Goal: Task Accomplishment & Management: Manage account settings

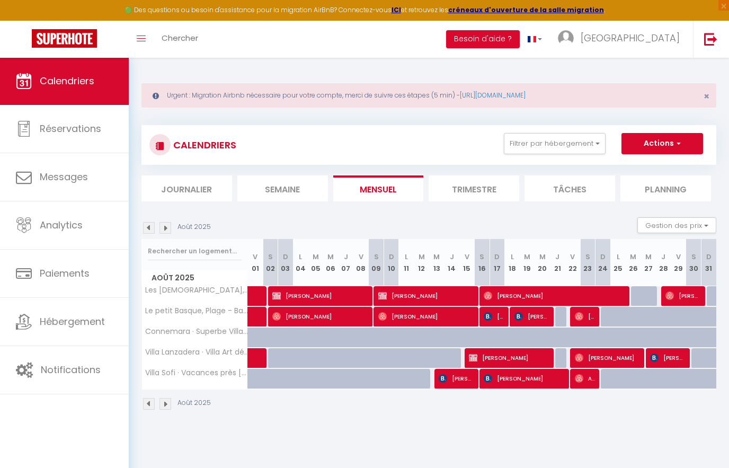
click at [170, 229] on img at bounding box center [165, 228] width 12 height 12
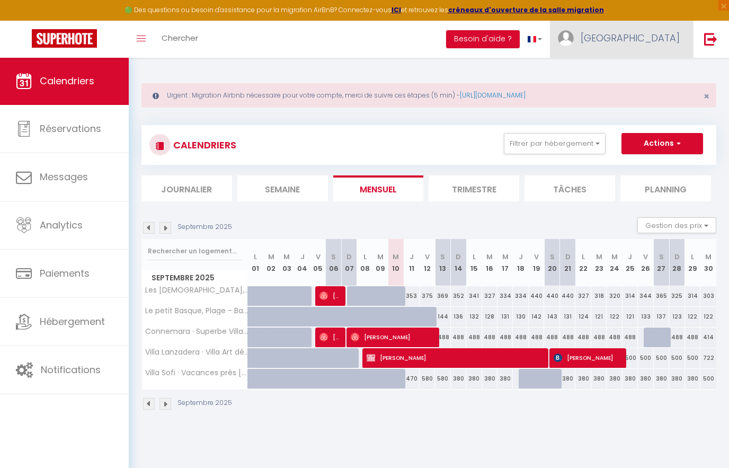
click at [665, 40] on span "[GEOGRAPHIC_DATA]" at bounding box center [630, 37] width 99 height 13
click at [661, 76] on link "Paramètres" at bounding box center [650, 74] width 78 height 18
select select "fr"
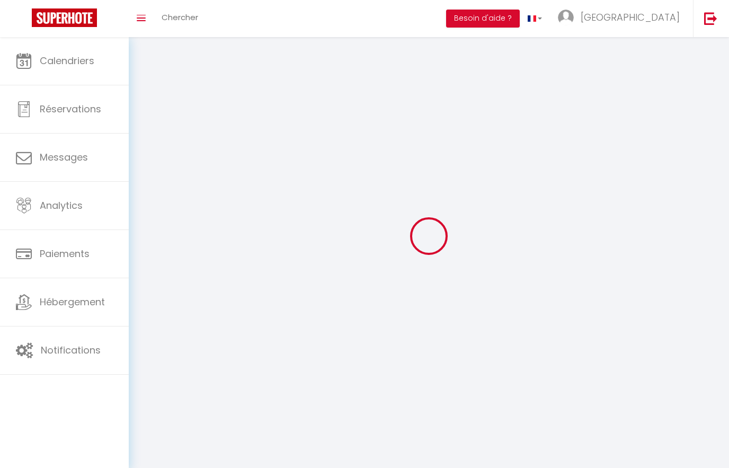
select select
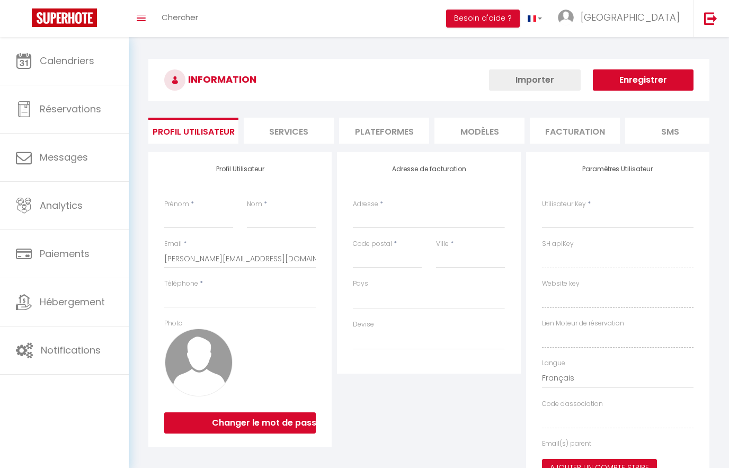
type input "[GEOGRAPHIC_DATA]"
type input "letellier"
type input "0607153641"
type input "[STREET_ADDRESS]"
type input "75015"
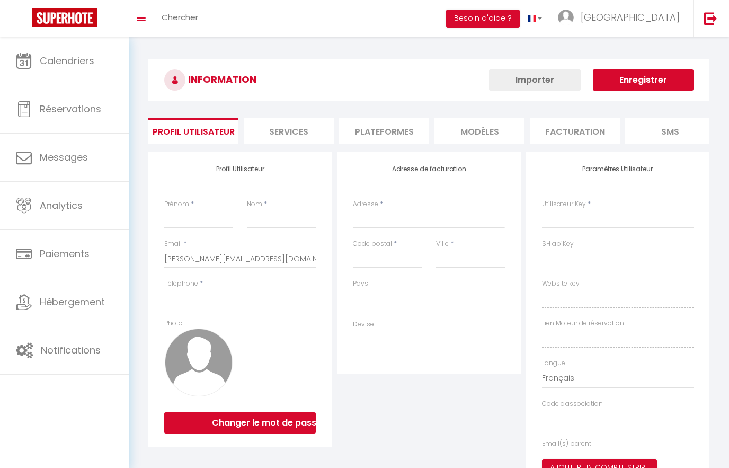
type input "[GEOGRAPHIC_DATA]"
type input "Go5ZXFq33o0vyKZpZ5LMoVpEn"
type input "B1i0haV6B7f7Q0hIPipHNSo7G"
type input "[URL][DOMAIN_NAME]"
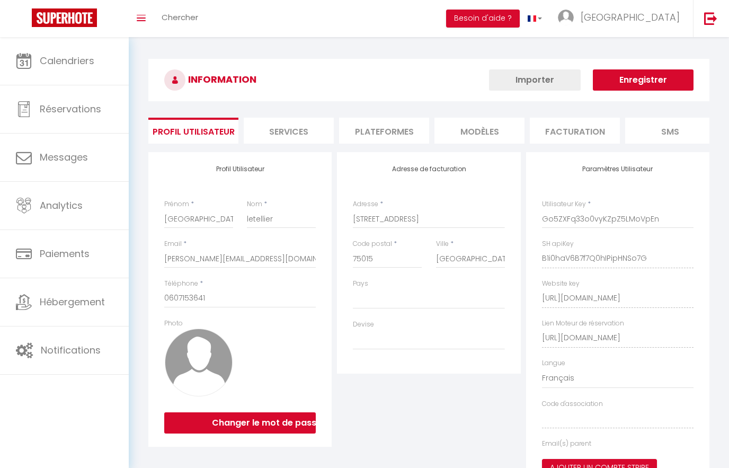
select select "28"
select select "fr"
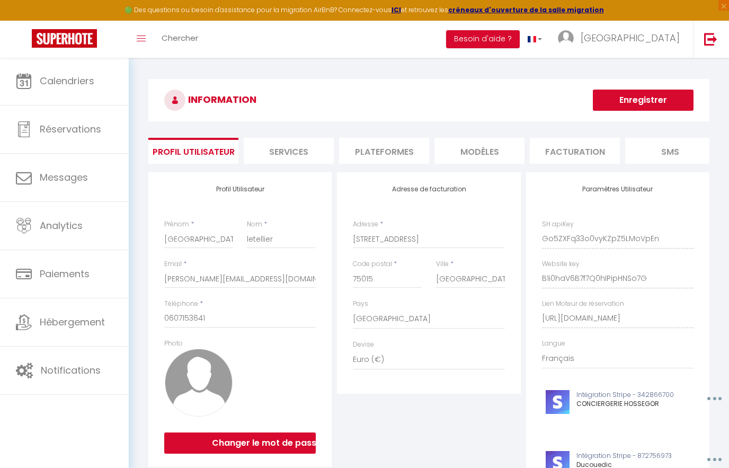
click at [392, 156] on li "Plateformes" at bounding box center [384, 151] width 90 height 26
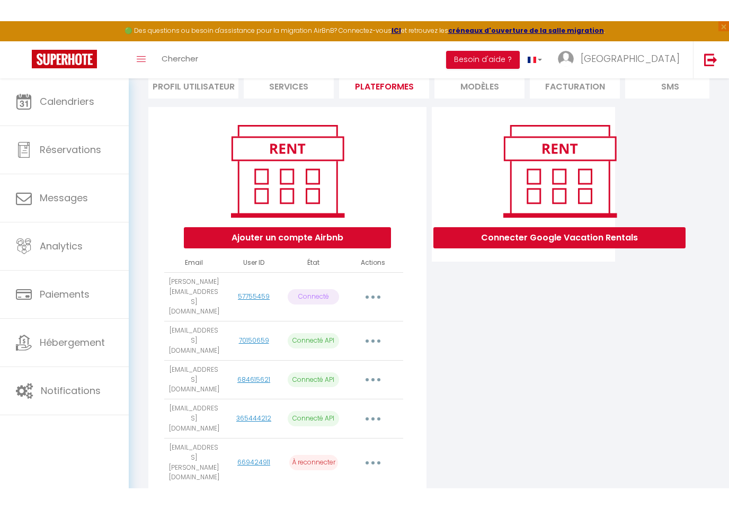
scroll to position [43, 0]
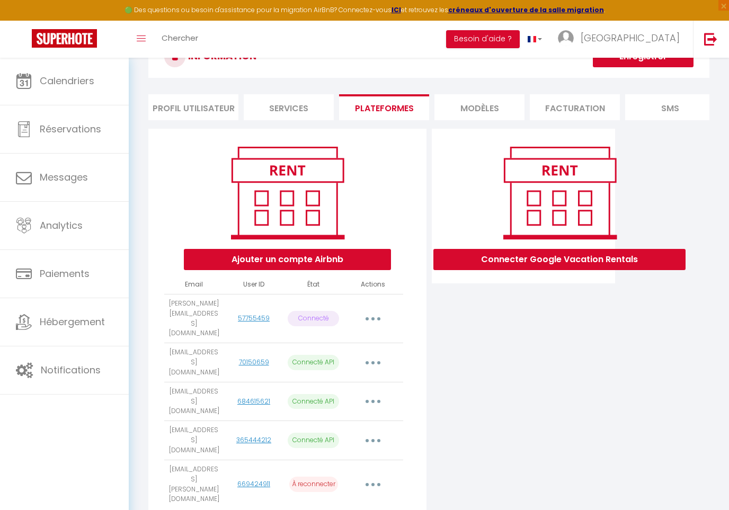
click at [381, 467] on button "button" at bounding box center [373, 484] width 30 height 17
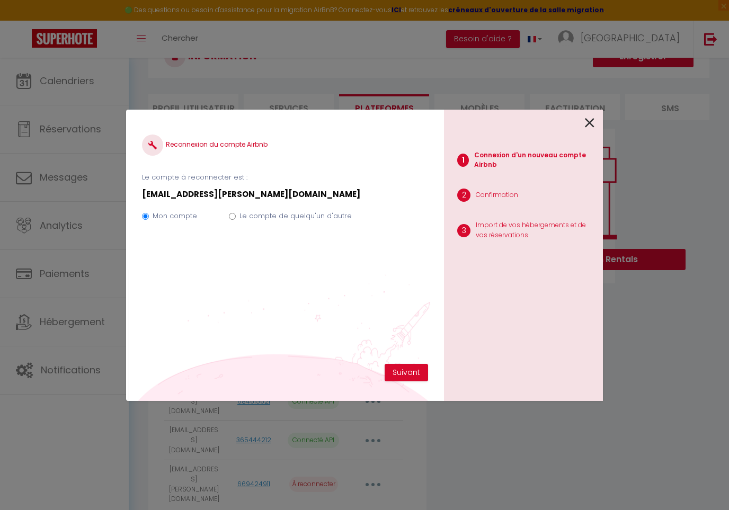
click at [234, 219] on input "Le compte de quelqu'un d'autre" at bounding box center [232, 216] width 7 height 7
radio input "true"
radio input "false"
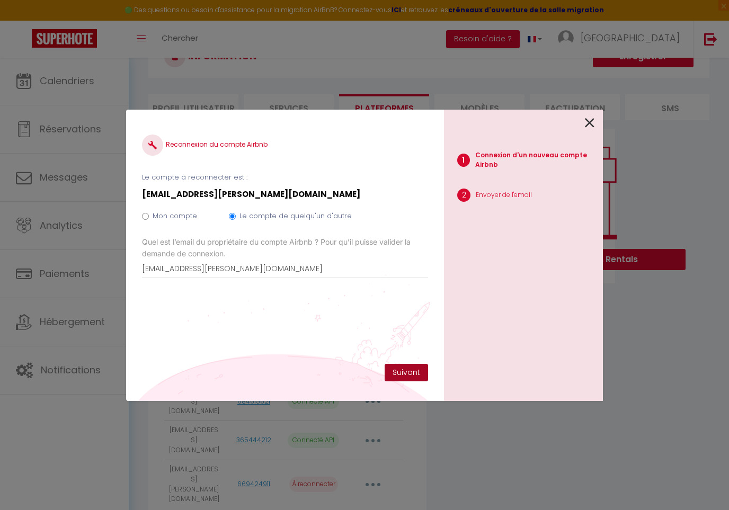
click at [414, 376] on button "Suivant" at bounding box center [406, 373] width 43 height 18
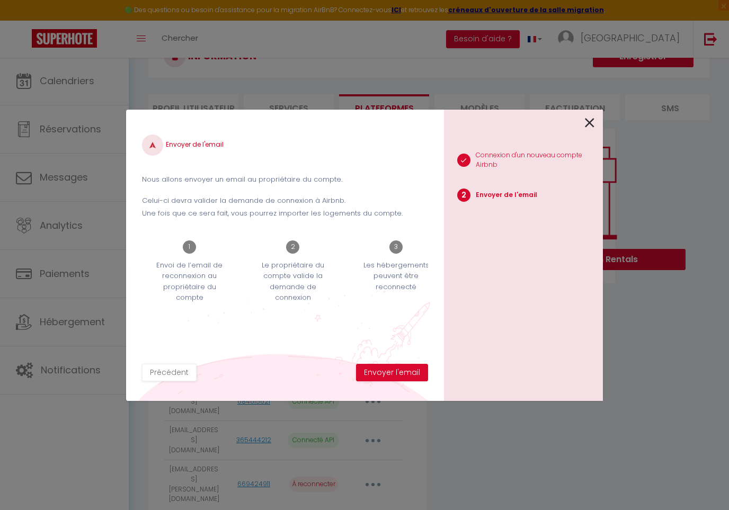
scroll to position [0, 0]
click at [406, 373] on button "Envoyer l'email" at bounding box center [392, 373] width 72 height 18
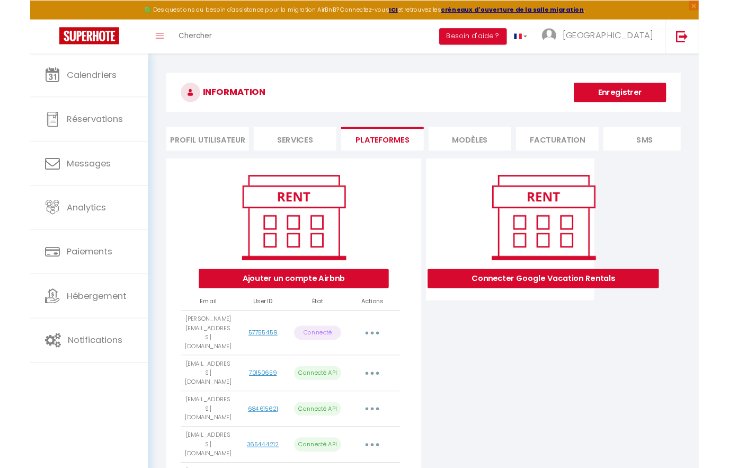
scroll to position [42, 0]
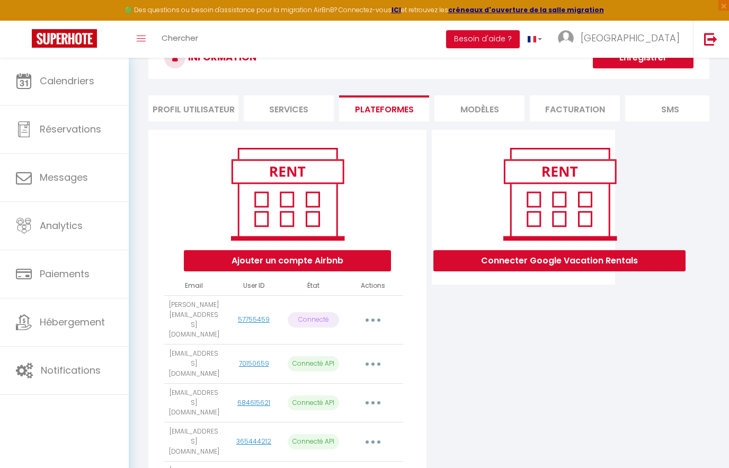
click at [72, 40] on img at bounding box center [64, 38] width 65 height 19
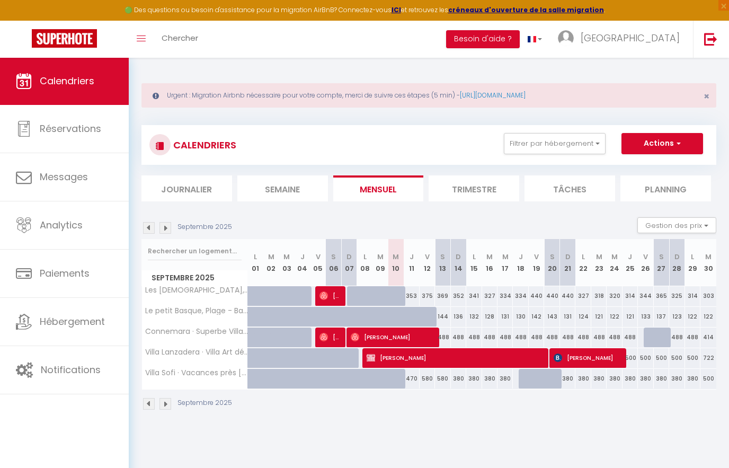
click at [568, 382] on div "380" at bounding box center [567, 379] width 15 height 20
type input "380"
type input "Dim 21 Septembre 2025"
type input "Lun 22 Septembre 2025"
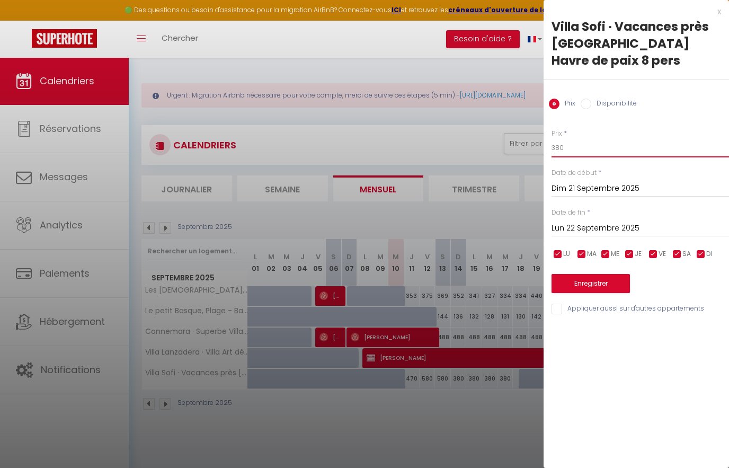
click at [597, 148] on input "380" at bounding box center [639, 147] width 177 height 19
type input "3"
type input "376"
click at [635, 229] on input "Lun 22 Septembre 2025" at bounding box center [639, 228] width 177 height 14
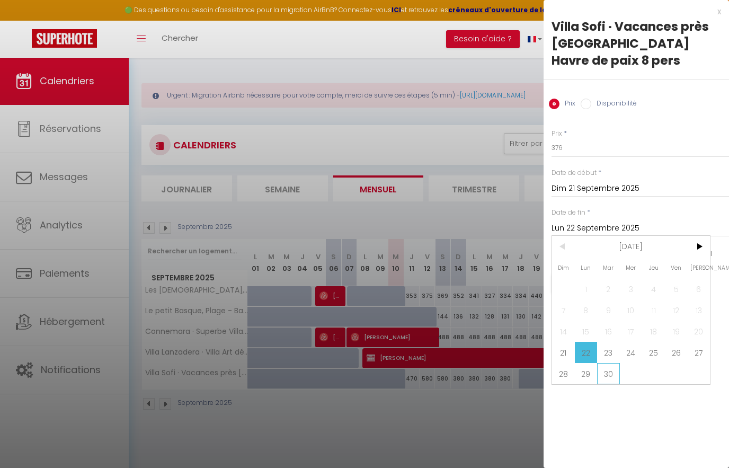
click at [609, 383] on span "30" at bounding box center [608, 373] width 23 height 21
type input "[DATE]"
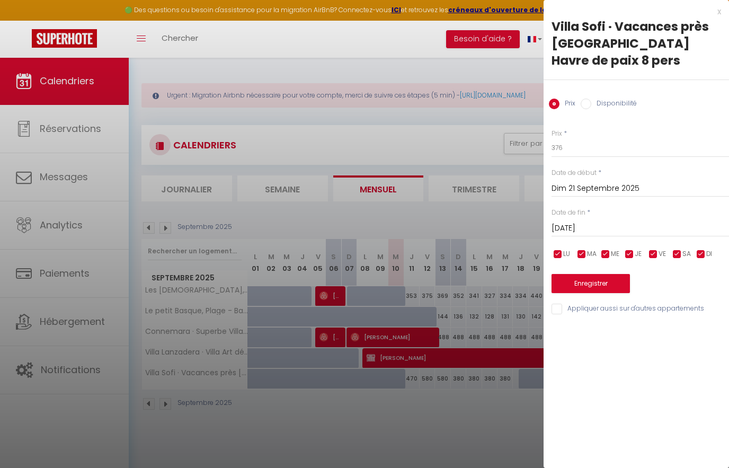
click at [602, 283] on button "Enregistrer" at bounding box center [590, 283] width 78 height 19
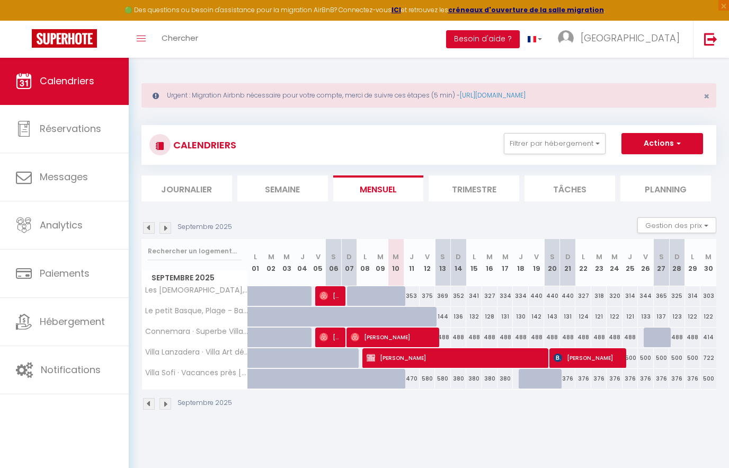
click at [460, 334] on div "488" at bounding box center [458, 337] width 15 height 20
type input "488"
type input "Dim 14 Septembre 2025"
type input "Lun 15 Septembre 2025"
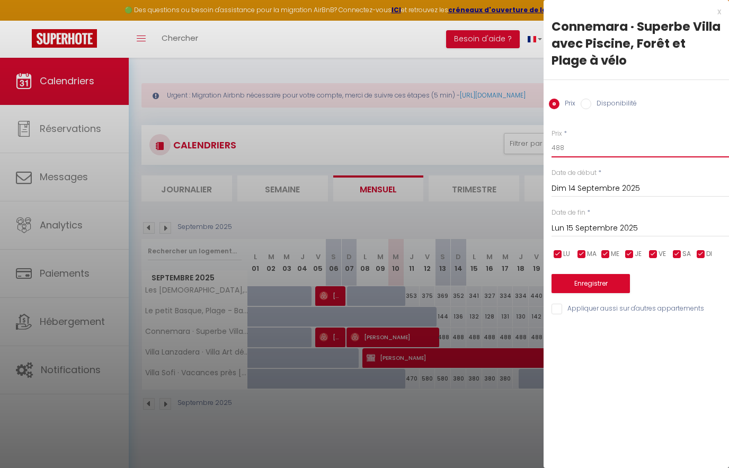
click at [591, 151] on input "488" at bounding box center [639, 147] width 177 height 19
type input "484"
click at [630, 225] on input "Lun 15 Septembre 2025" at bounding box center [639, 228] width 177 height 14
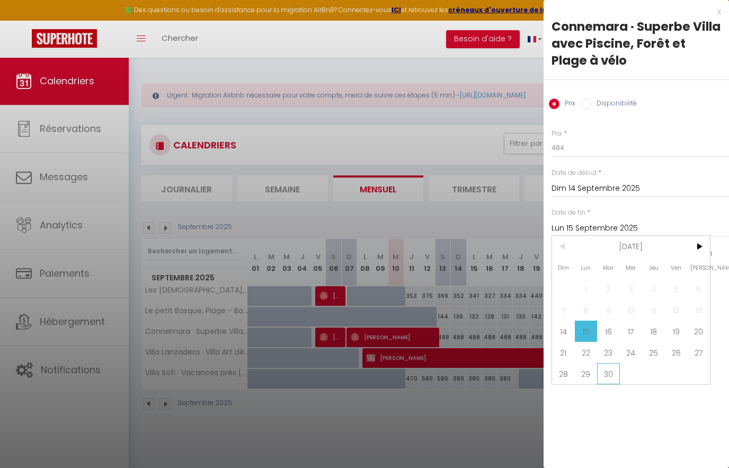
click at [612, 377] on span "30" at bounding box center [608, 373] width 23 height 21
type input "[DATE]"
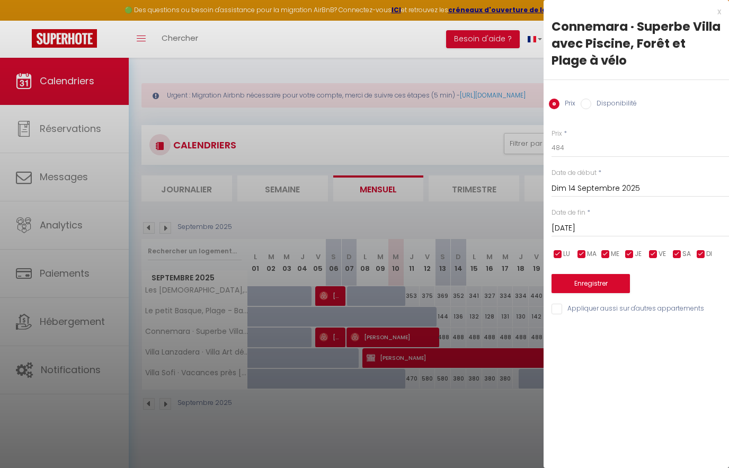
click at [605, 288] on button "Enregistrer" at bounding box center [590, 283] width 78 height 19
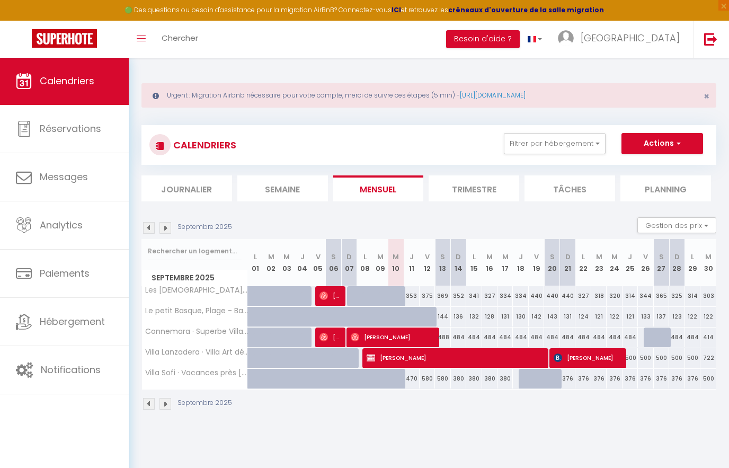
click at [457, 318] on div "136" at bounding box center [458, 317] width 15 height 20
type input "136"
type input "Dim 14 Septembre 2025"
type input "Lun 15 Septembre 2025"
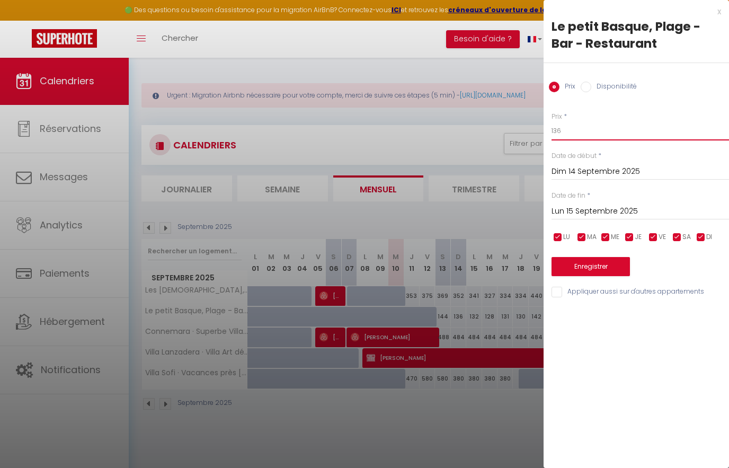
click at [594, 129] on input "136" at bounding box center [639, 130] width 177 height 19
type input "120"
click at [627, 204] on input "Lun 15 Septembre 2025" at bounding box center [639, 211] width 177 height 14
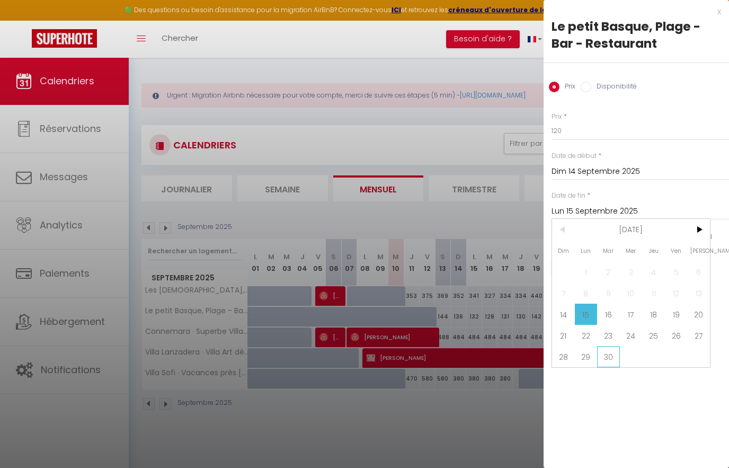
click at [610, 362] on span "30" at bounding box center [608, 356] width 23 height 21
type input "[DATE]"
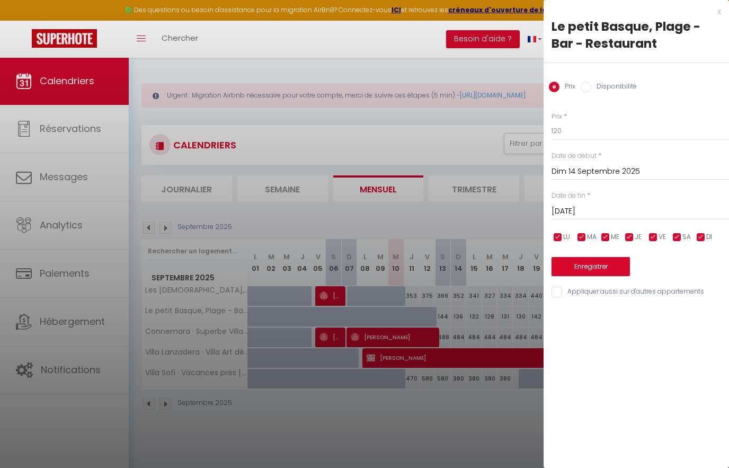
click at [621, 266] on button "Enregistrer" at bounding box center [590, 266] width 78 height 19
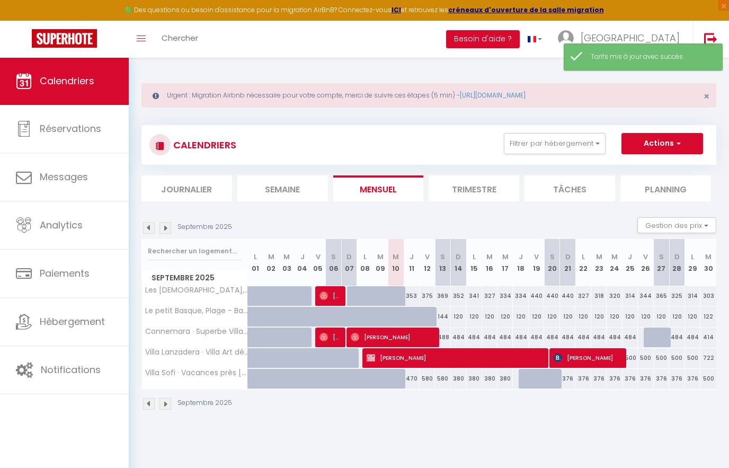
click at [459, 292] on div "352" at bounding box center [458, 296] width 15 height 20
type input "352"
type input "Dim 14 Septembre 2025"
type input "Lun 15 Septembre 2025"
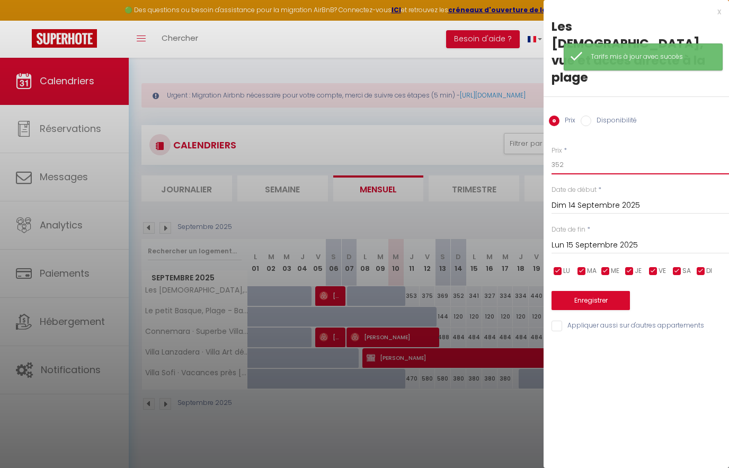
click at [601, 155] on input "352" at bounding box center [639, 164] width 177 height 19
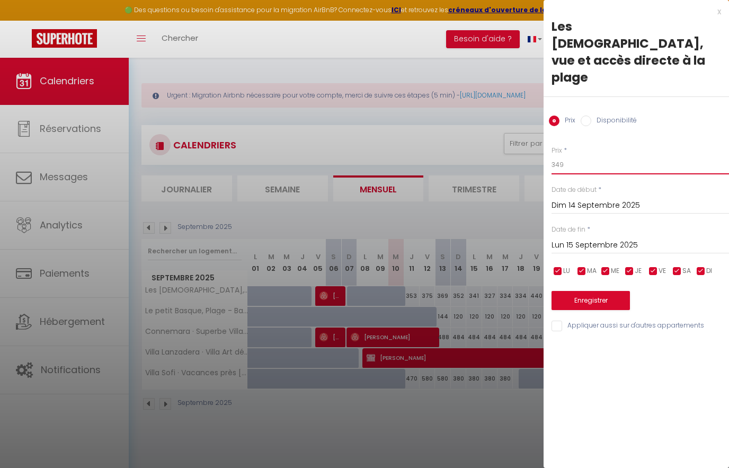
type input "349"
click at [617, 238] on input "Lun 15 Septembre 2025" at bounding box center [639, 245] width 177 height 14
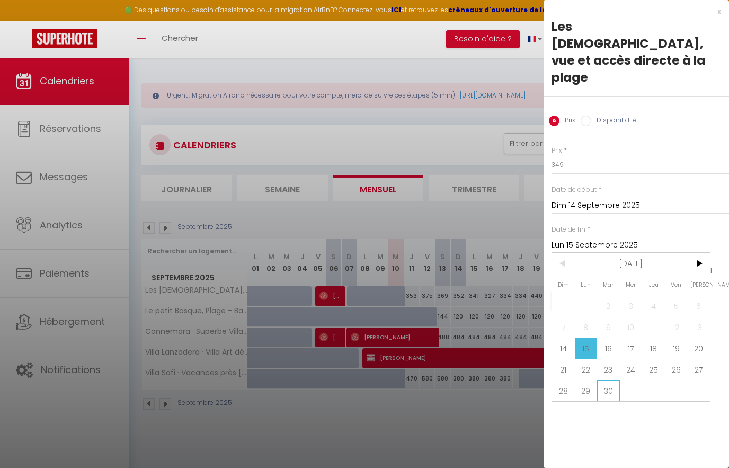
click at [611, 380] on span "30" at bounding box center [608, 390] width 23 height 21
type input "[DATE]"
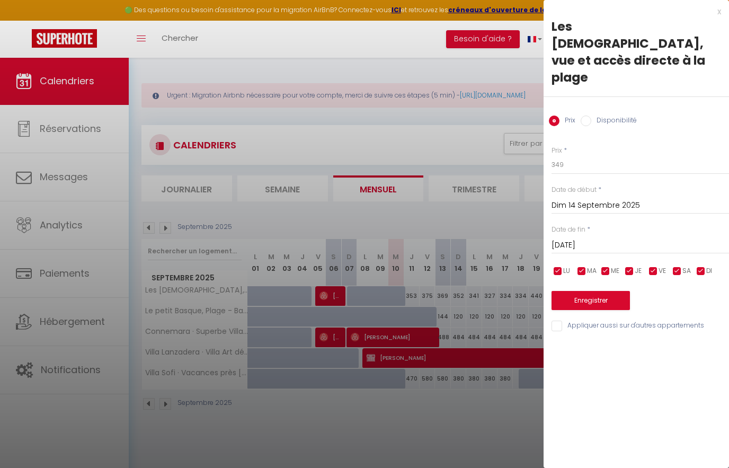
click at [604, 291] on button "Enregistrer" at bounding box center [590, 300] width 78 height 19
